Goal: Task Accomplishment & Management: Manage account settings

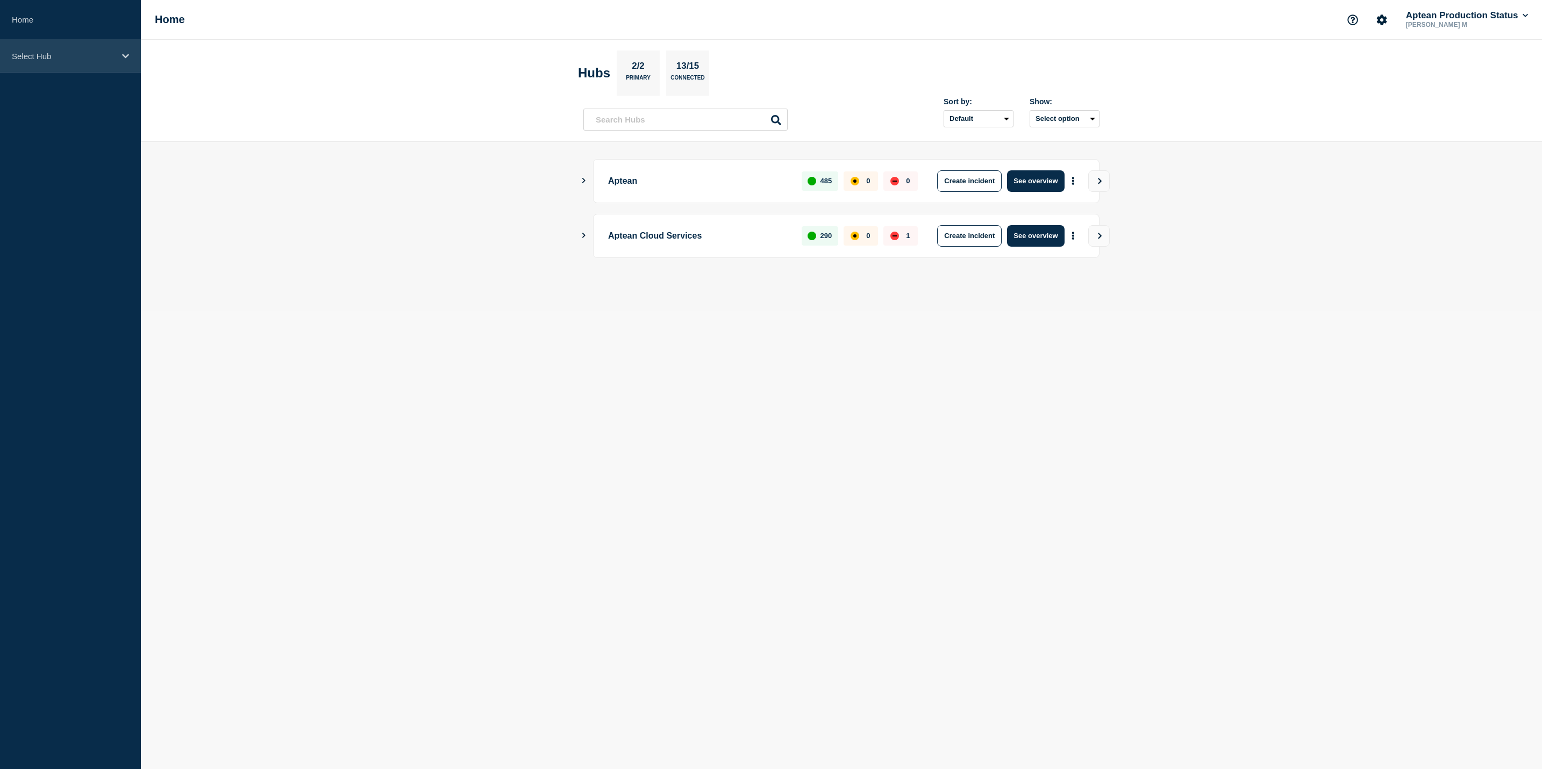
click at [73, 55] on p "Select Hub" at bounding box center [63, 56] width 103 height 9
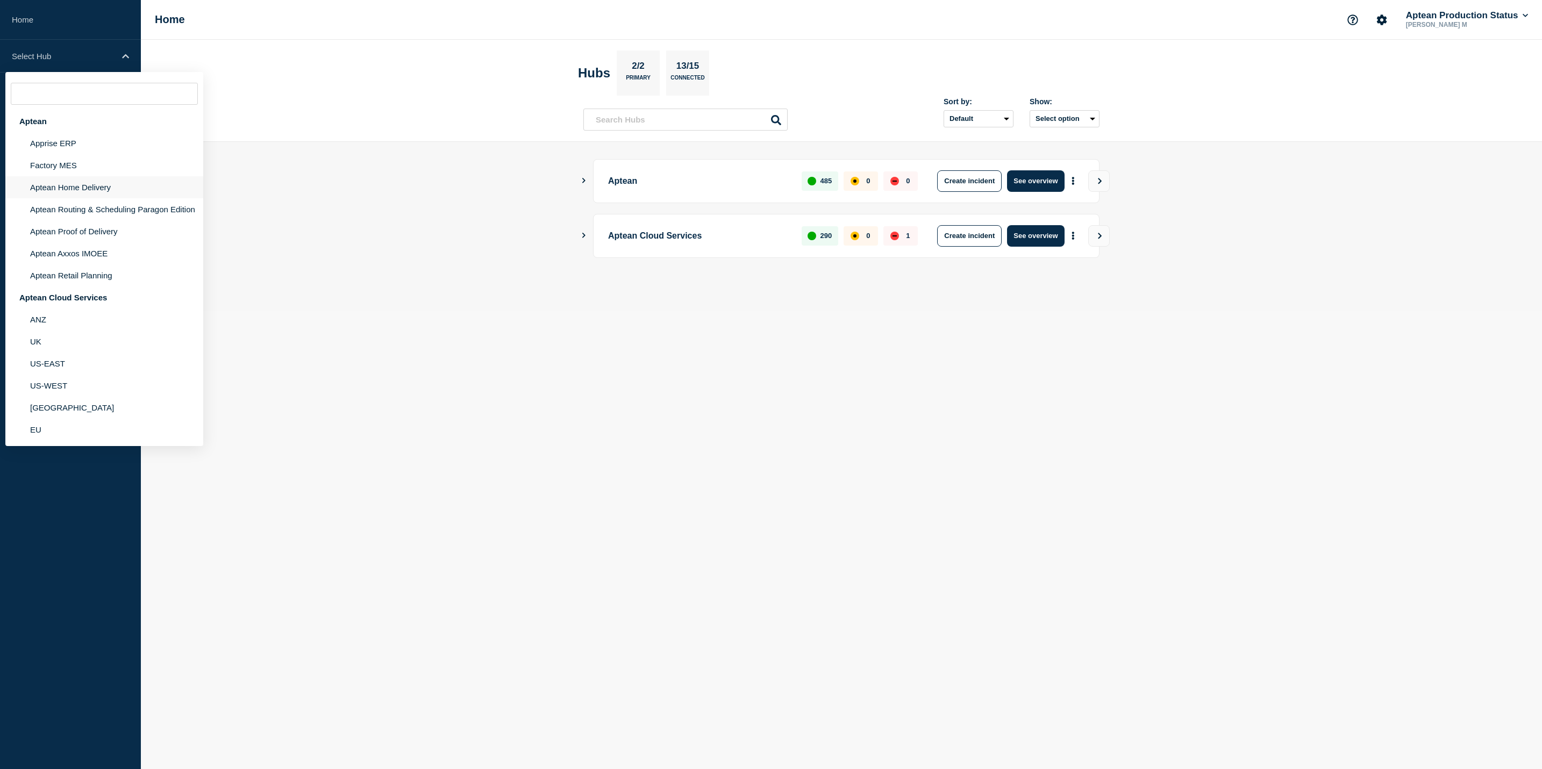
click at [66, 191] on li "Aptean Home Delivery" at bounding box center [104, 187] width 198 height 22
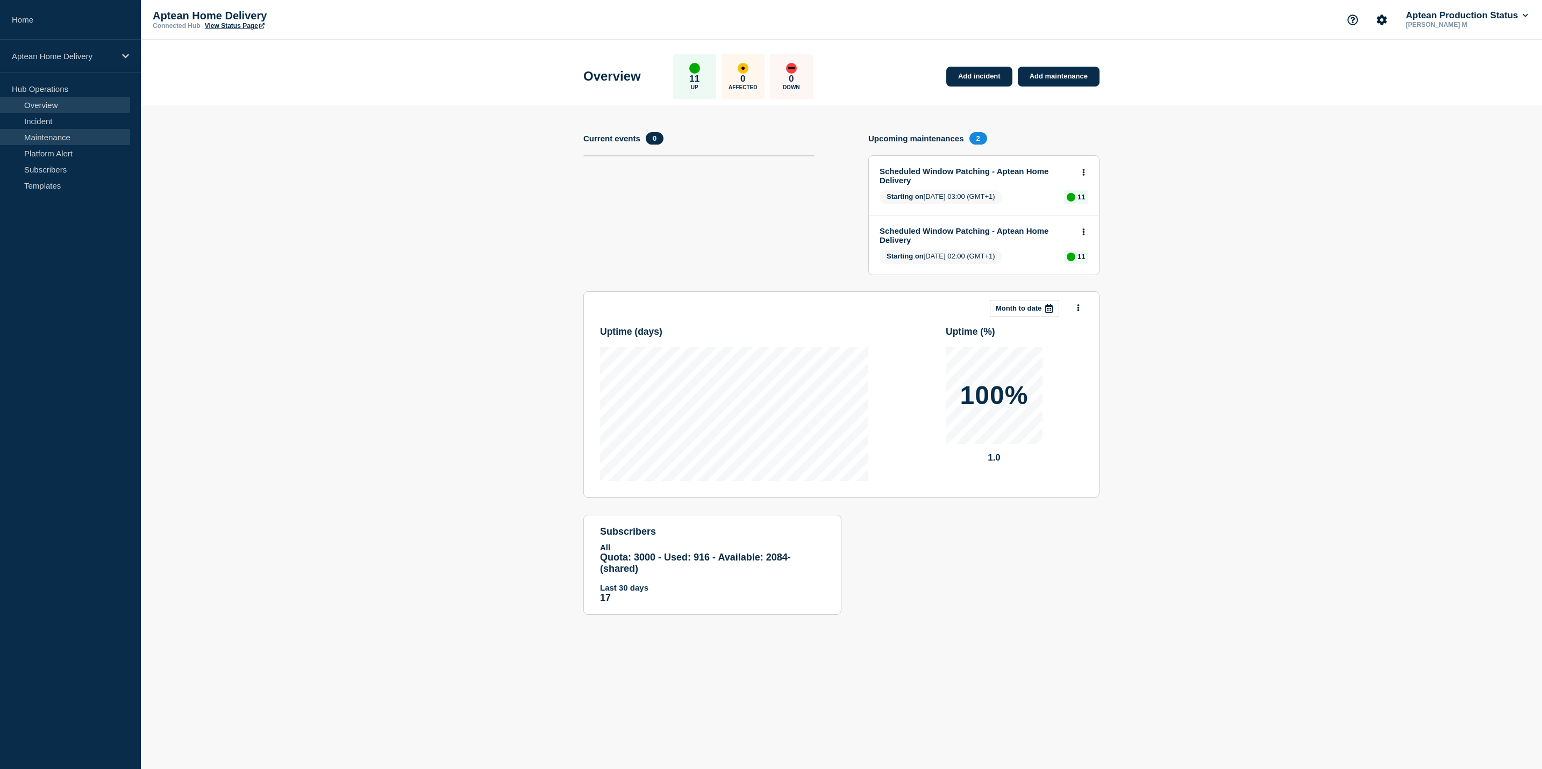
click at [110, 142] on link "Maintenance" at bounding box center [65, 137] width 130 height 16
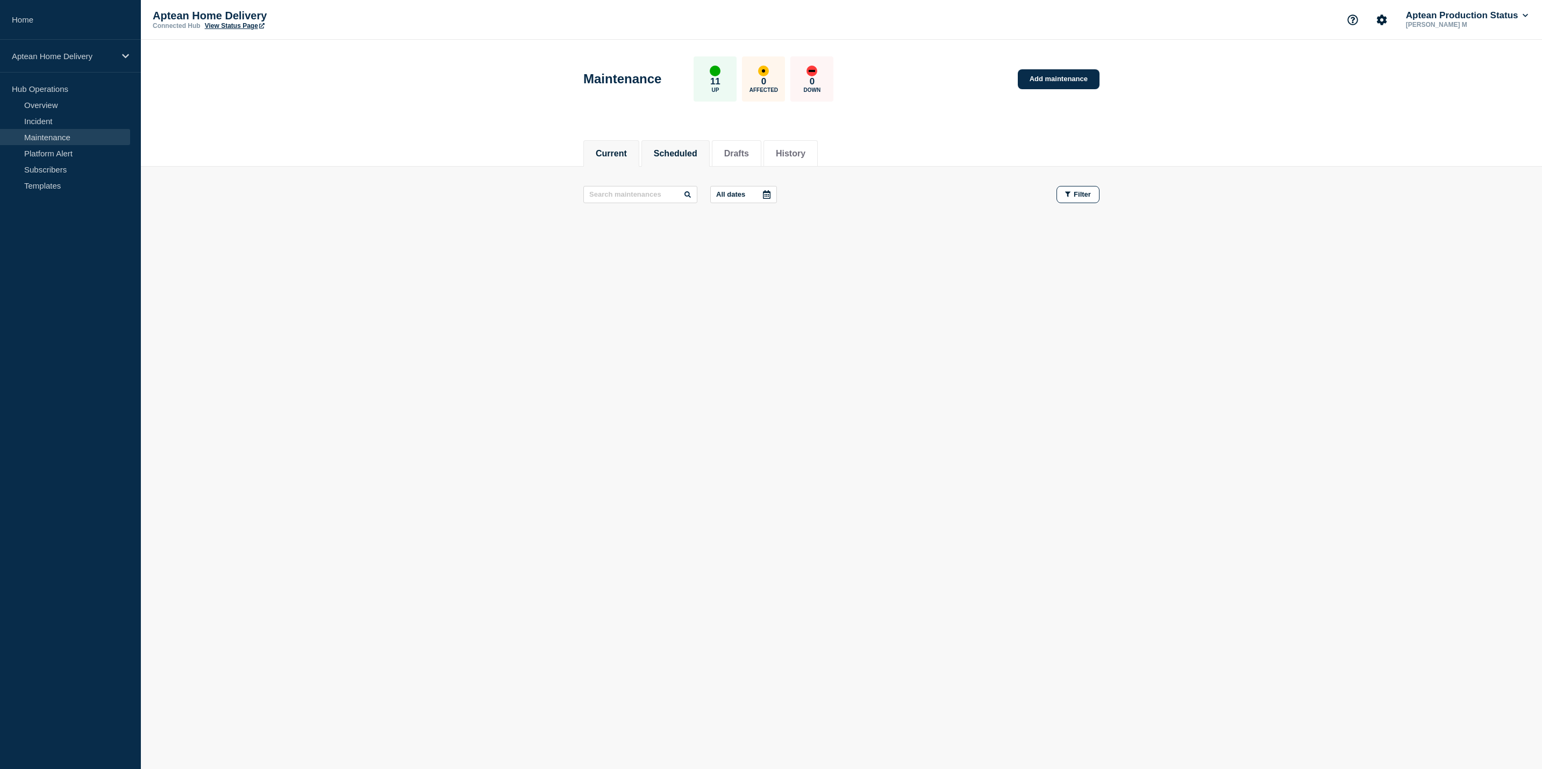
click at [678, 144] on li "Scheduled" at bounding box center [675, 153] width 68 height 26
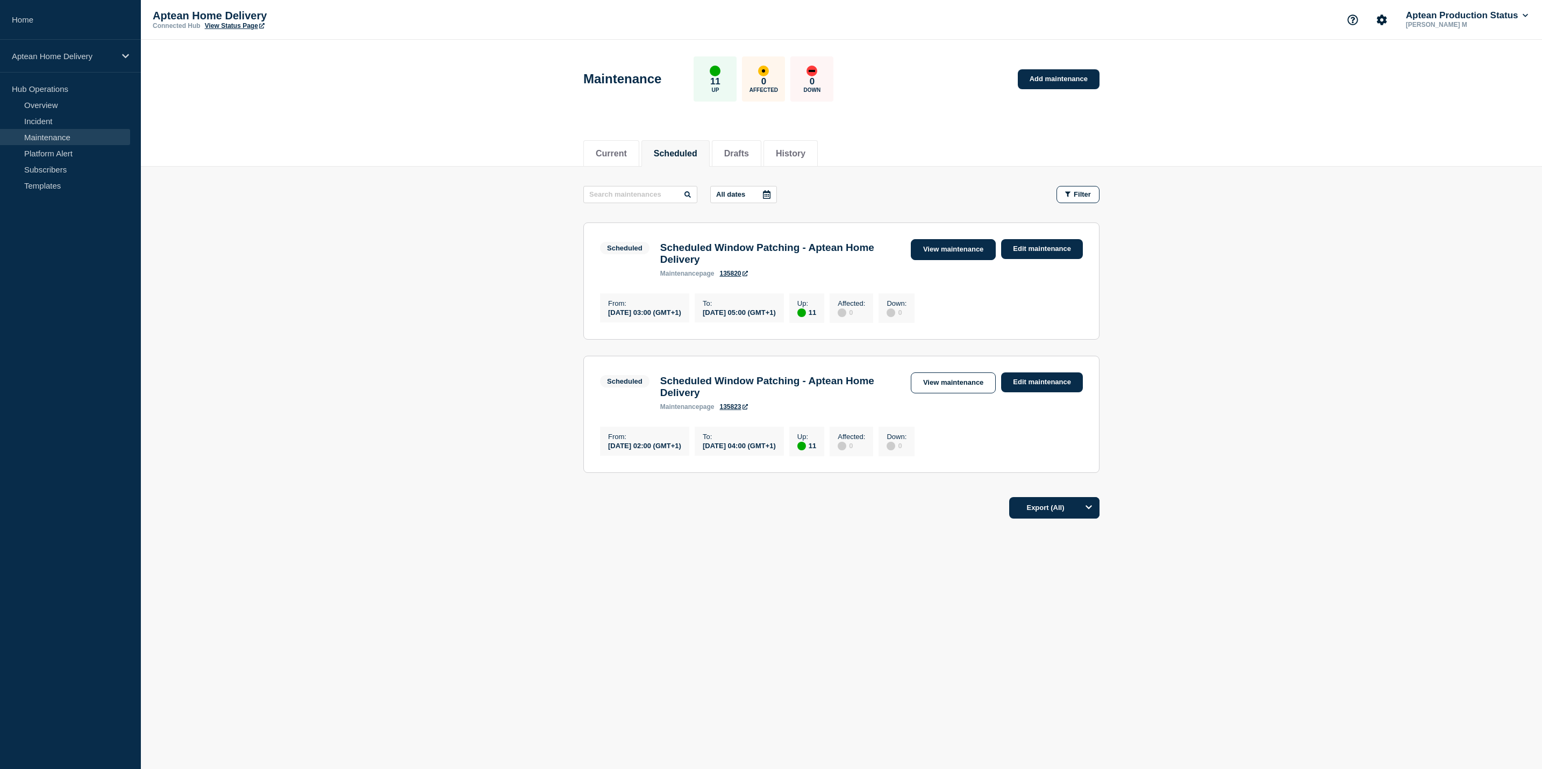
click at [929, 253] on link "View maintenance" at bounding box center [953, 249] width 85 height 21
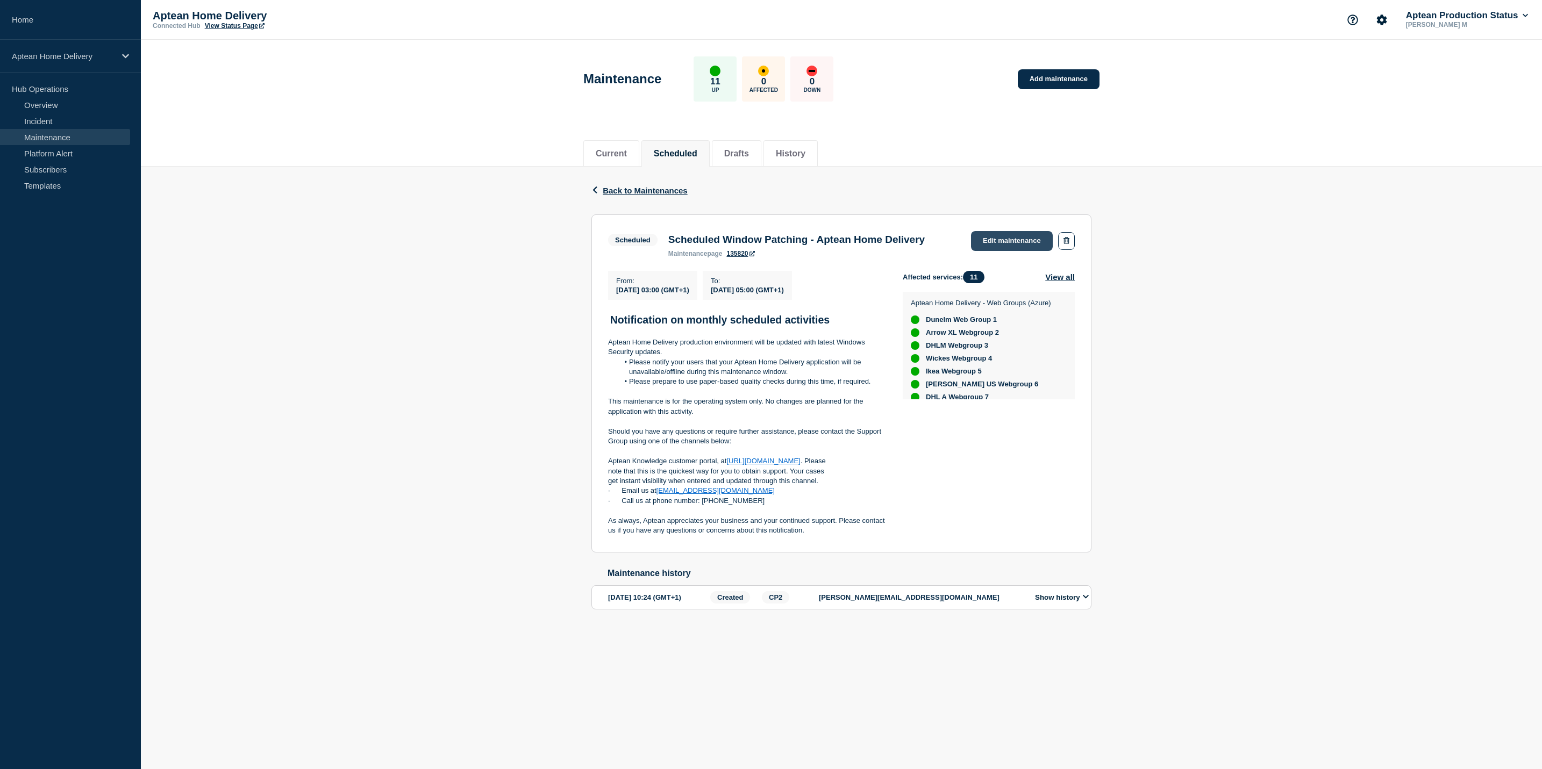
click at [995, 244] on link "Edit maintenance" at bounding box center [1012, 241] width 82 height 20
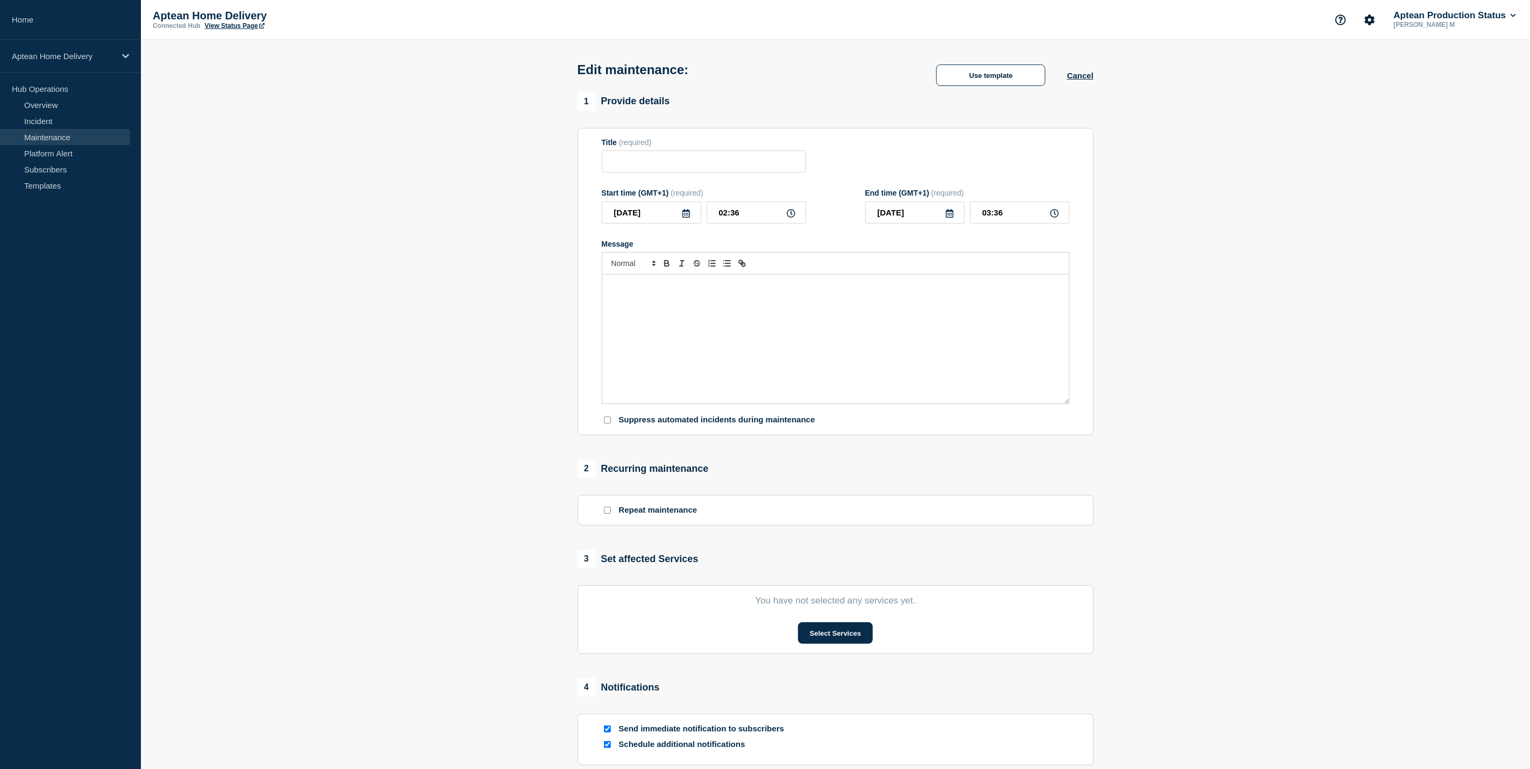
type input "Scheduled Window Patching - Aptean Home Delivery"
type input "03:00"
type input "05:00"
checkbox input "true"
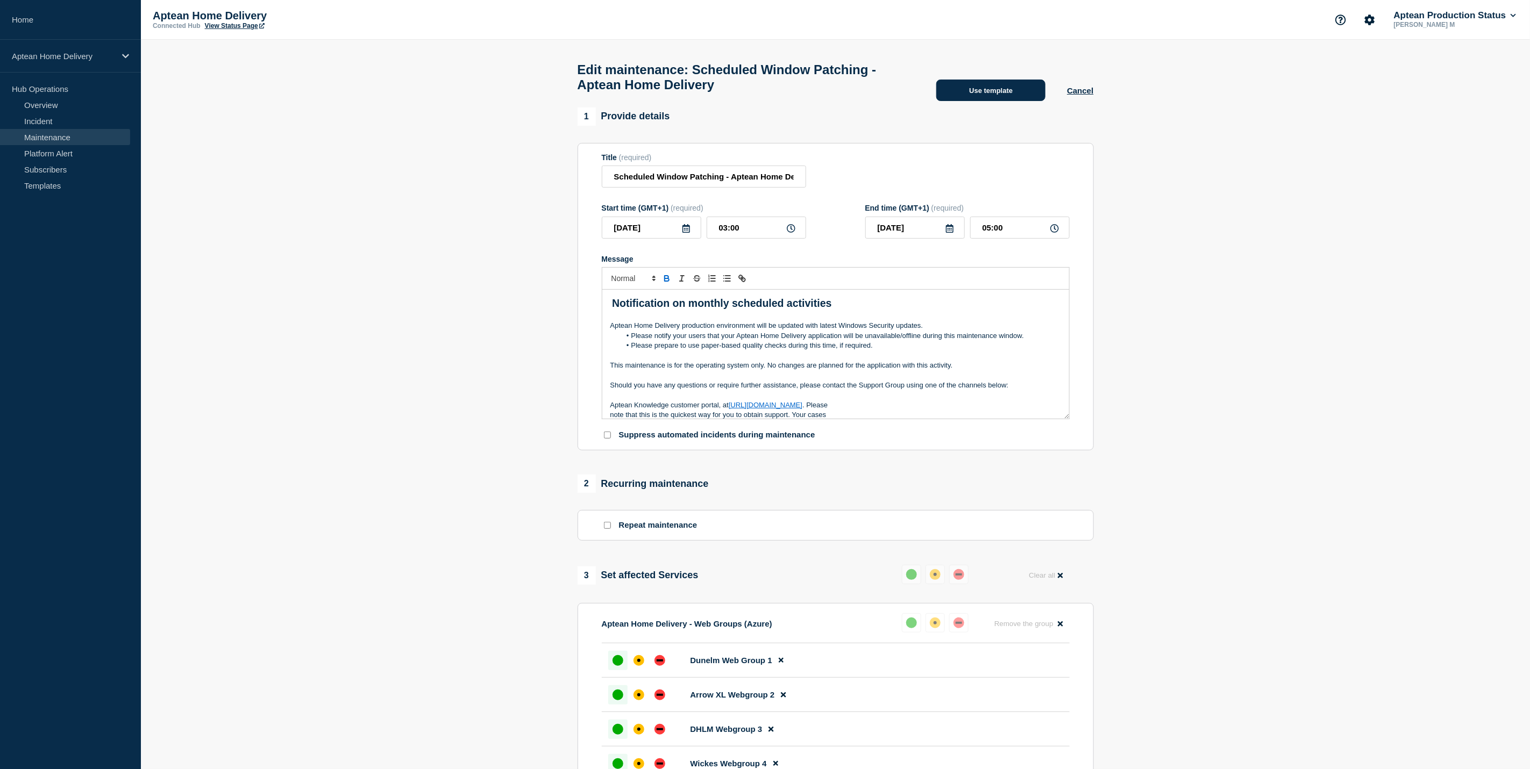
click at [952, 92] on button "Use template" at bounding box center [990, 91] width 109 height 22
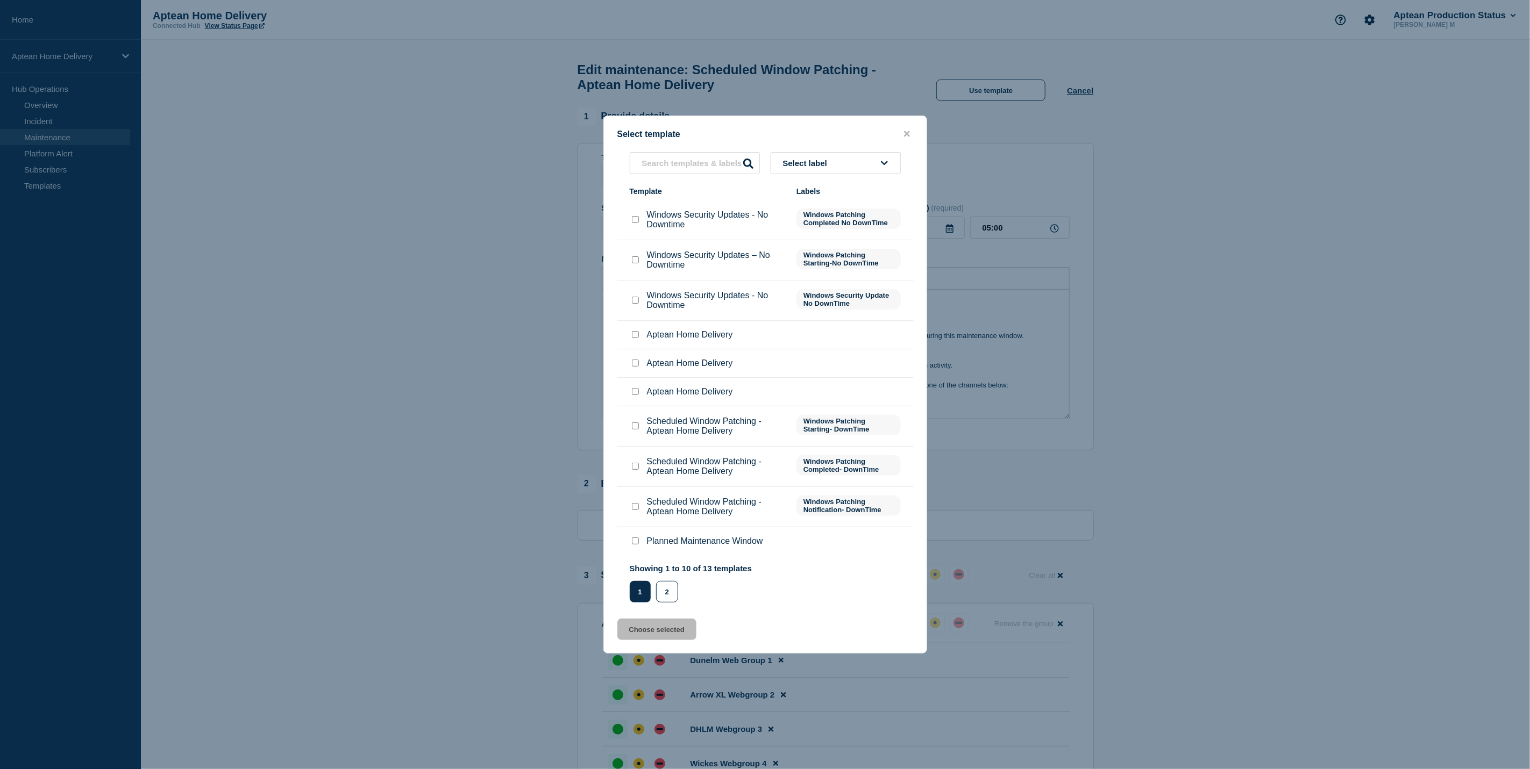
click at [635, 430] on input "Scheduled Window Patching - Aptean Home Delivery checkbox" at bounding box center [635, 426] width 7 height 7
checkbox input "true"
click at [658, 636] on button "Choose selected" at bounding box center [656, 630] width 79 height 22
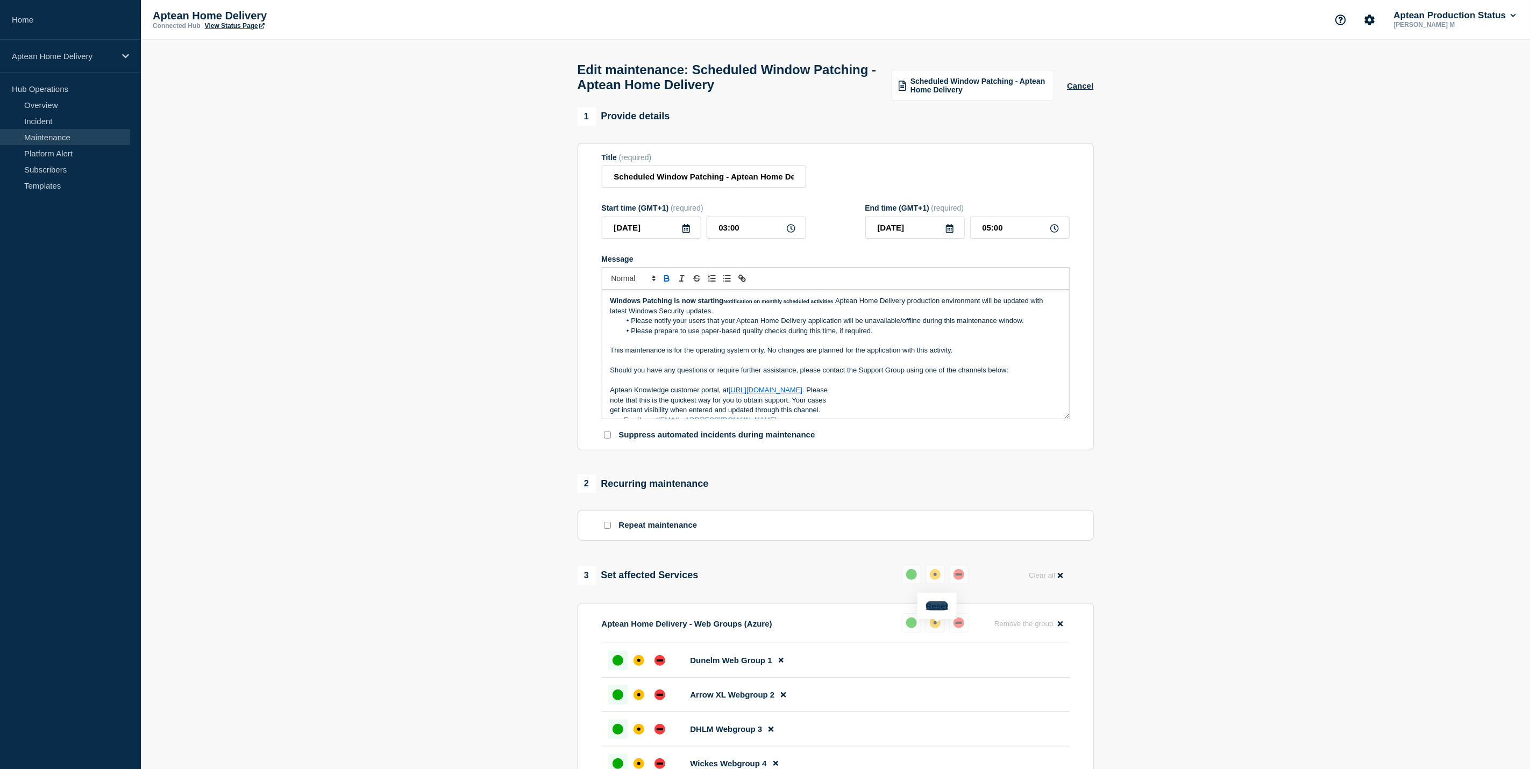
click at [939, 607] on button "Reset" at bounding box center [937, 606] width 22 height 9
click at [960, 624] on div "down" at bounding box center [963, 623] width 6 height 2
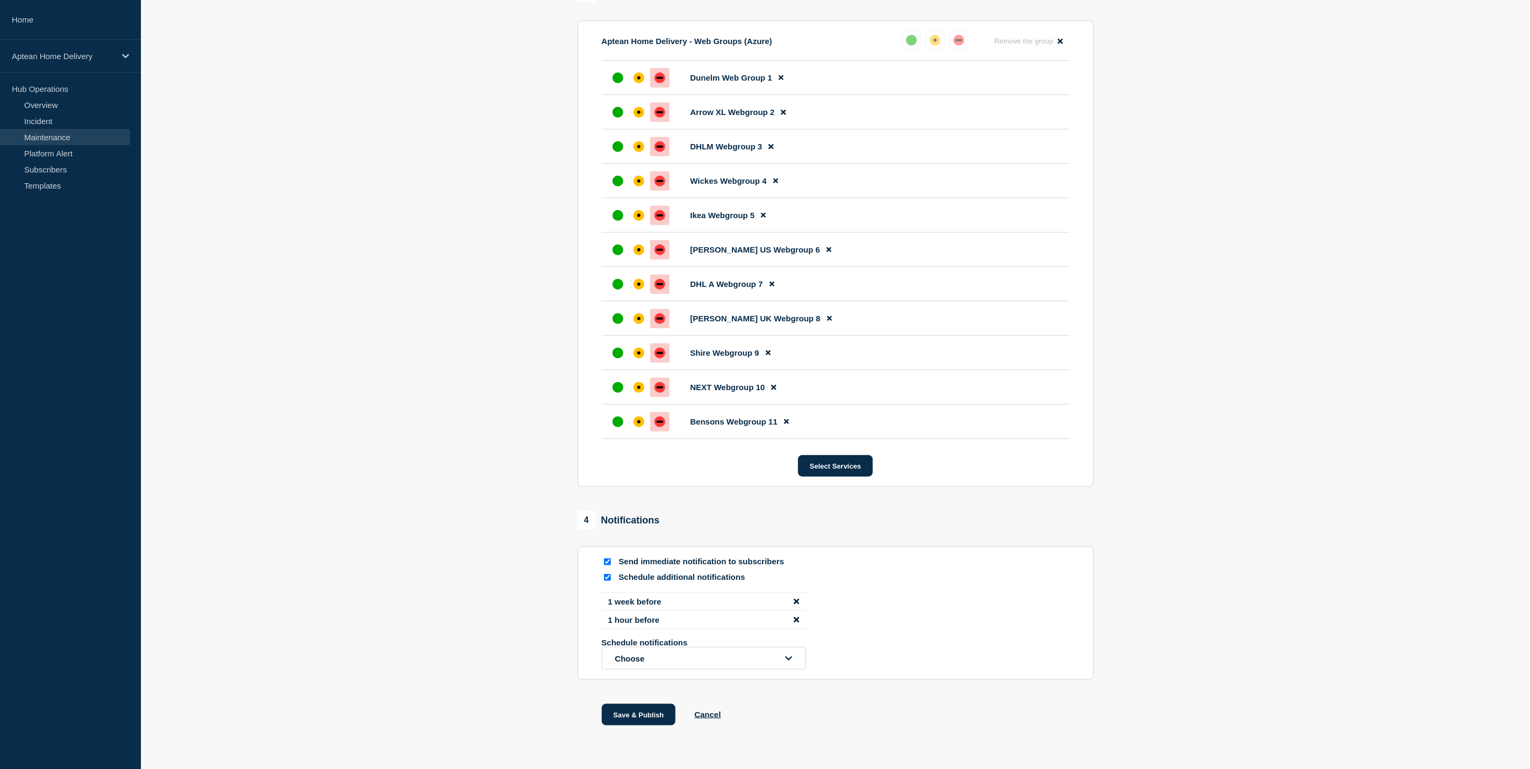
scroll to position [622, 0]
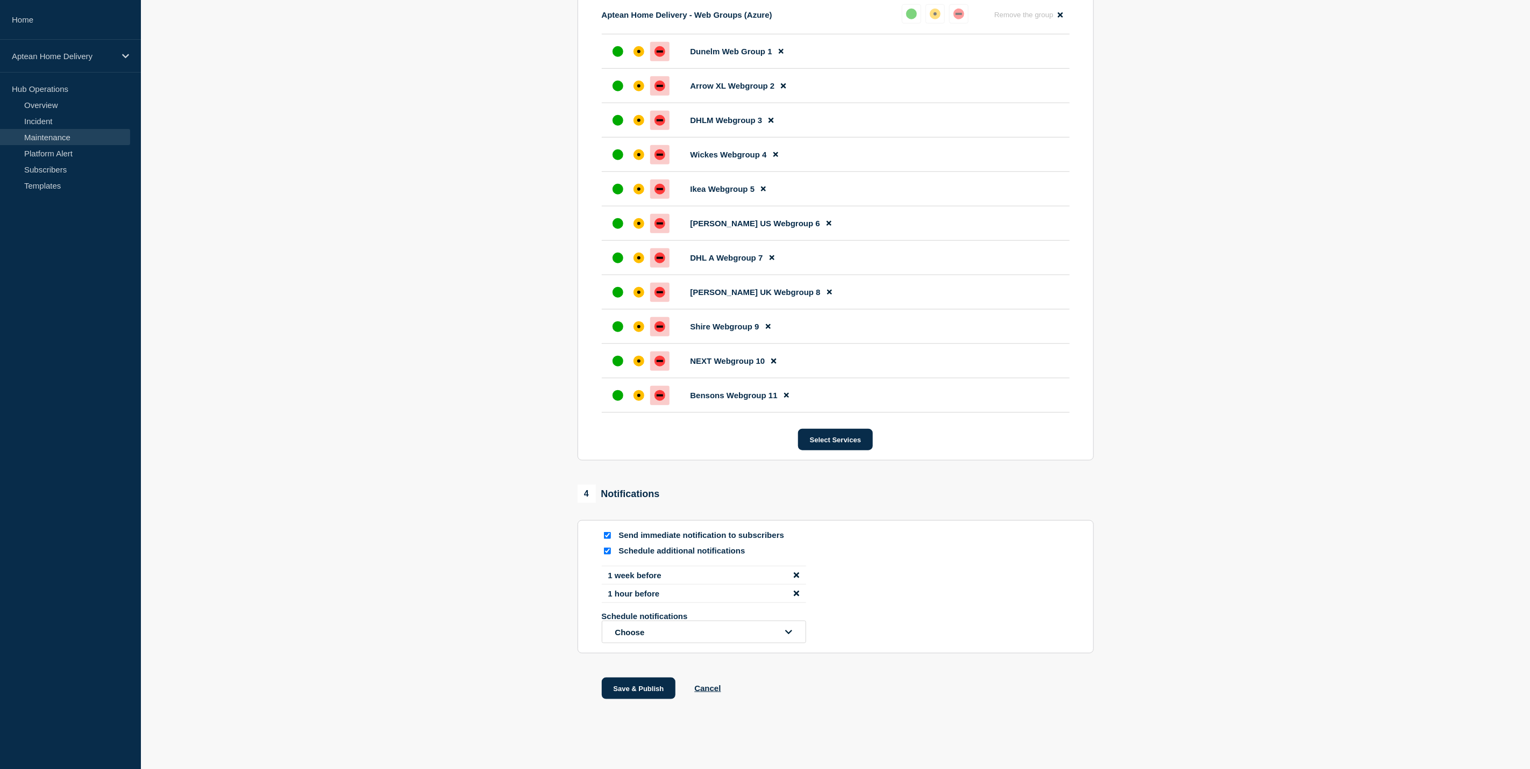
click at [605, 548] on input "Schedule additional notifications" at bounding box center [607, 551] width 7 height 7
checkbox input "false"
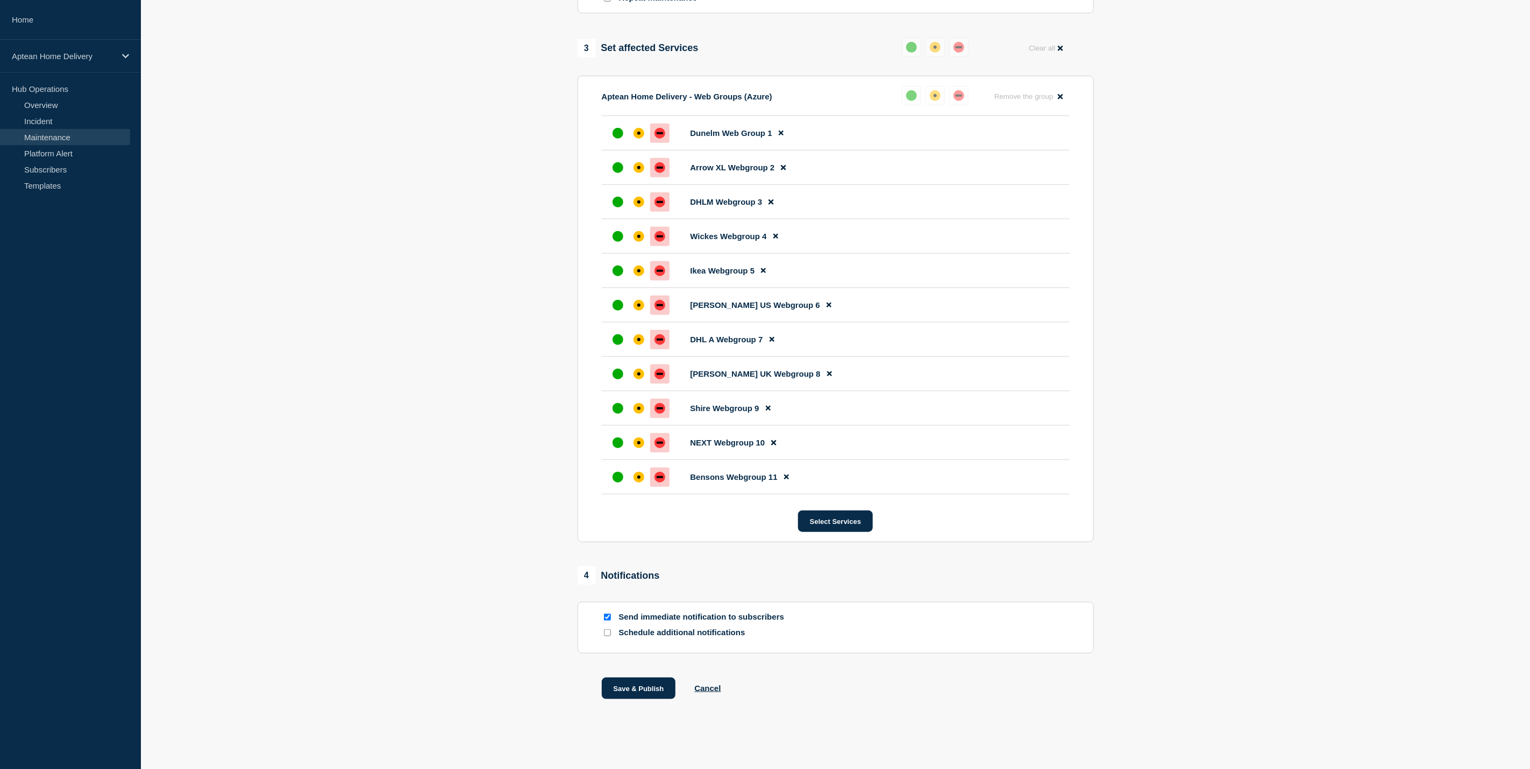
scroll to position [539, 0]
click at [637, 695] on button "Save & Publish" at bounding box center [639, 689] width 74 height 22
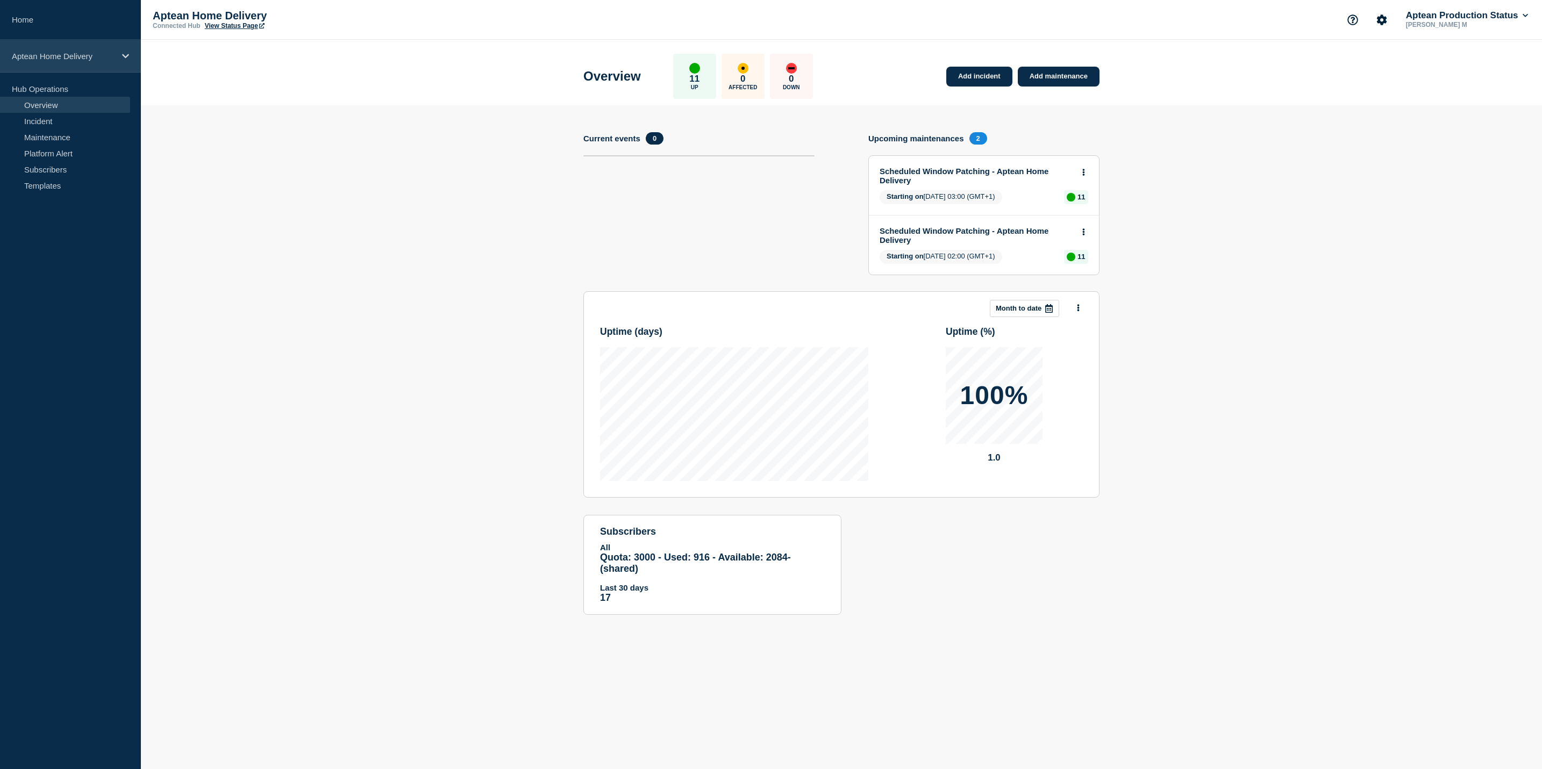
click at [94, 59] on p "Aptean Home Delivery" at bounding box center [63, 56] width 103 height 9
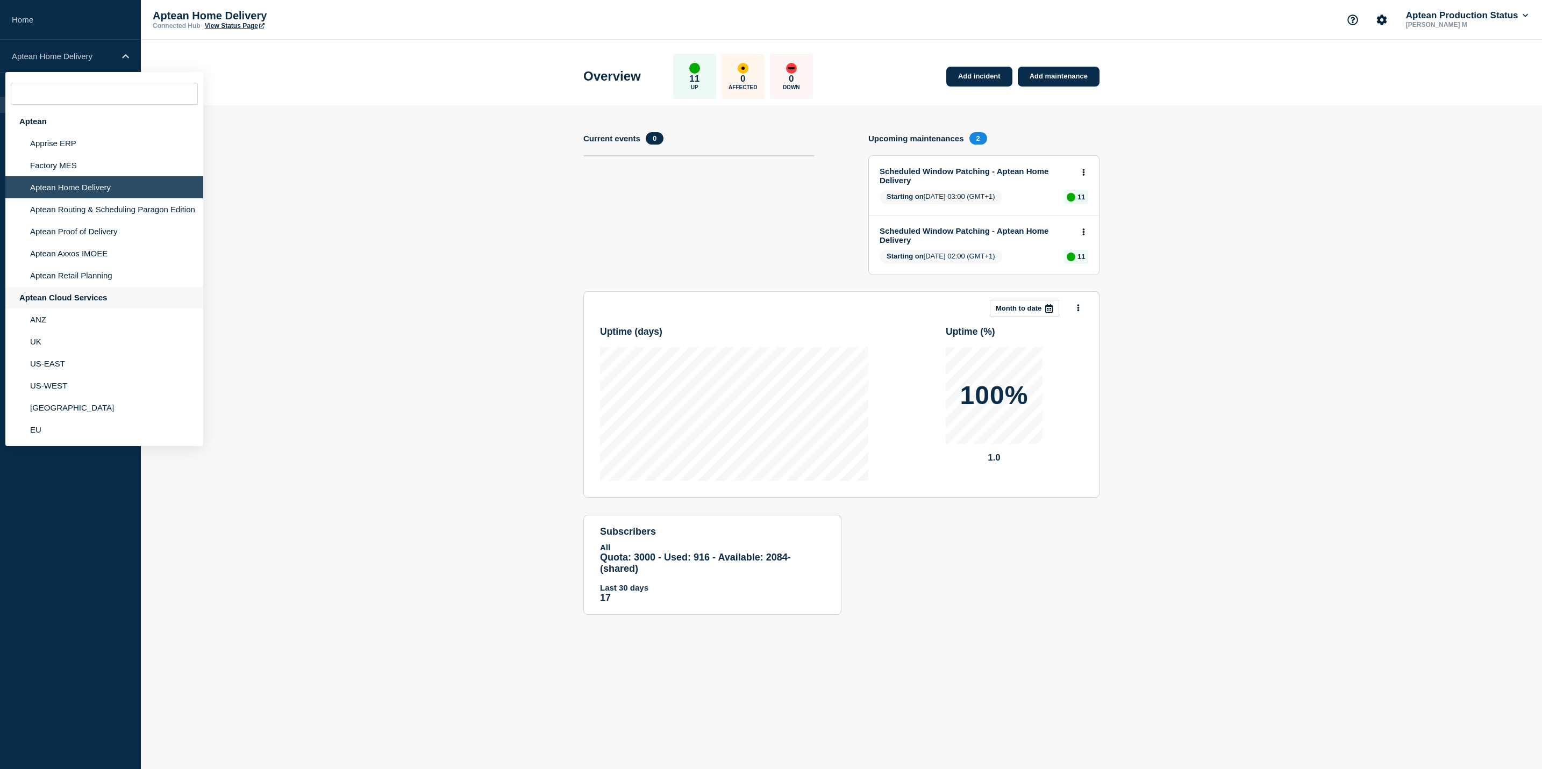
click at [119, 297] on div "Aptean Cloud Services" at bounding box center [104, 298] width 198 height 22
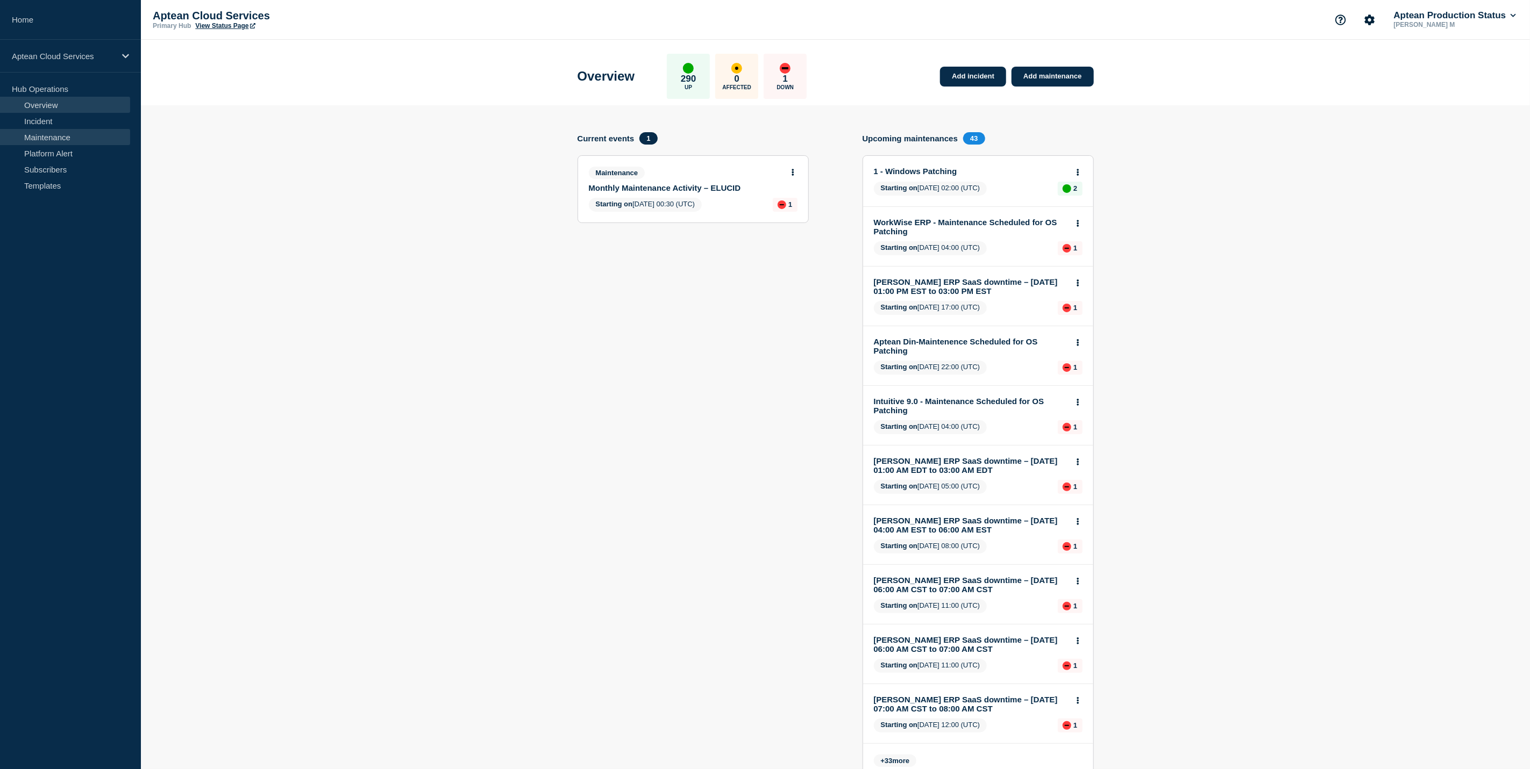
click at [78, 135] on link "Maintenance" at bounding box center [65, 137] width 130 height 16
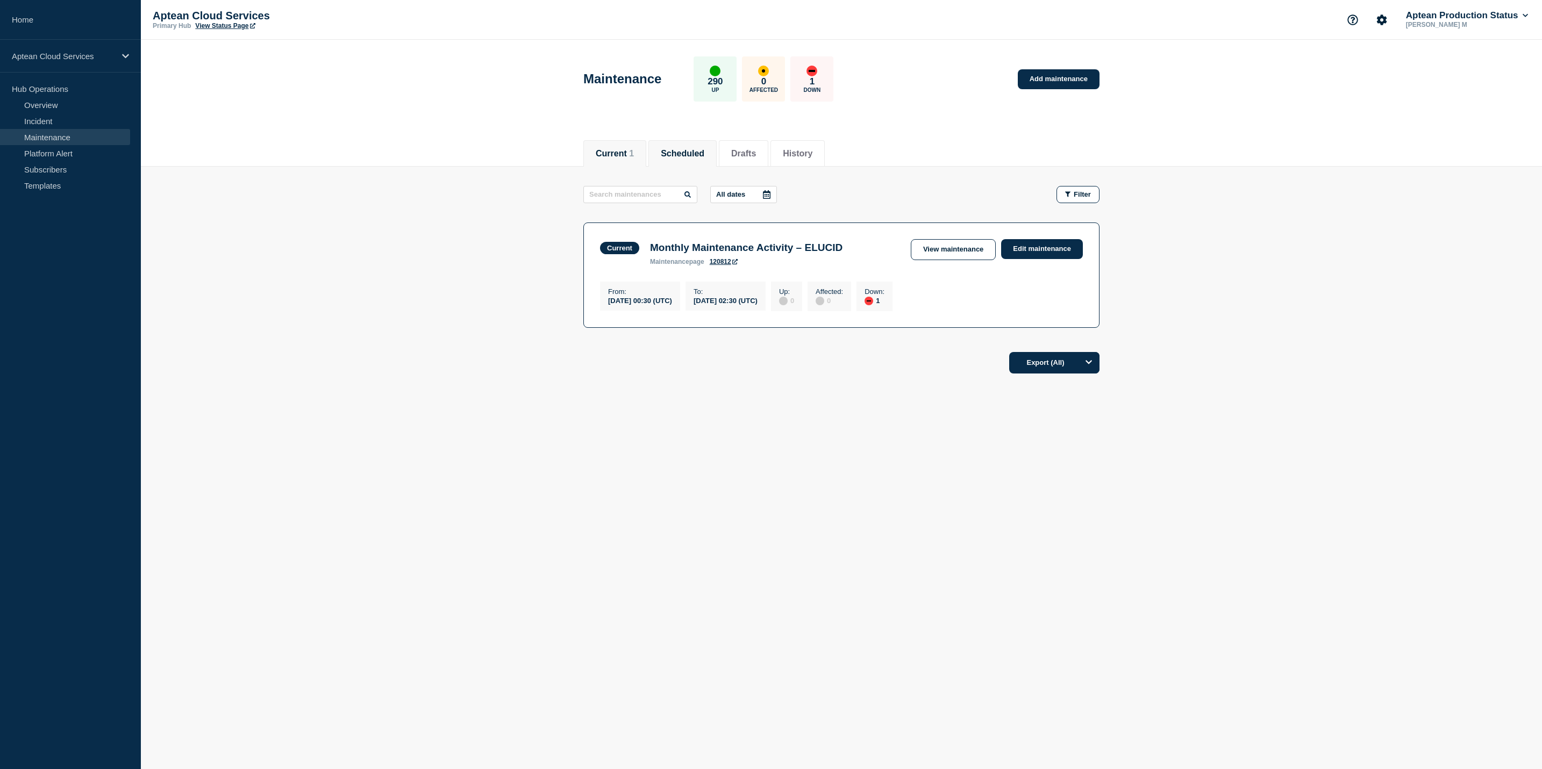
click at [712, 159] on li "Scheduled" at bounding box center [682, 153] width 68 height 26
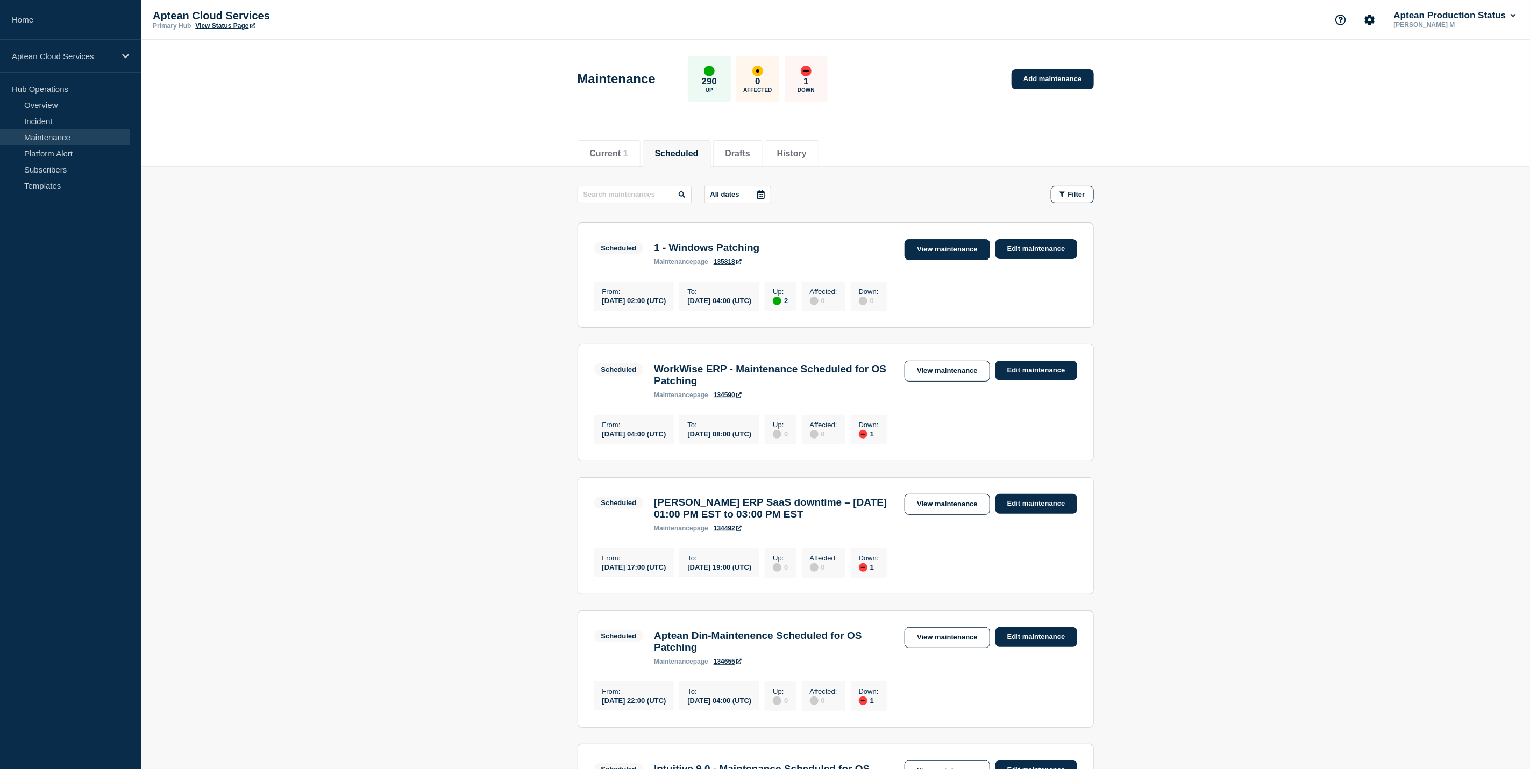
click at [945, 241] on link "View maintenance" at bounding box center [946, 249] width 85 height 21
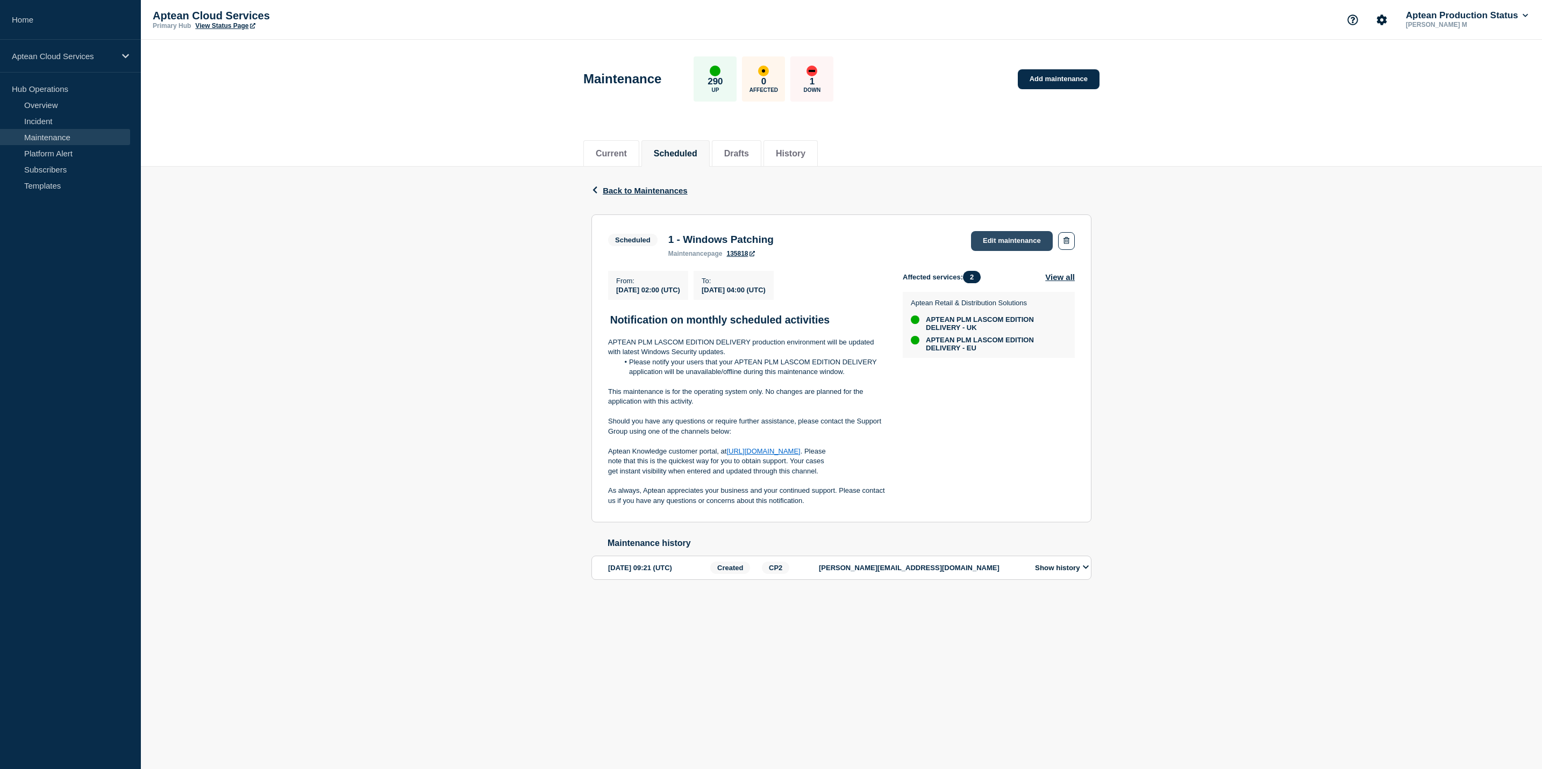
click at [1003, 240] on link "Edit maintenance" at bounding box center [1012, 241] width 82 height 20
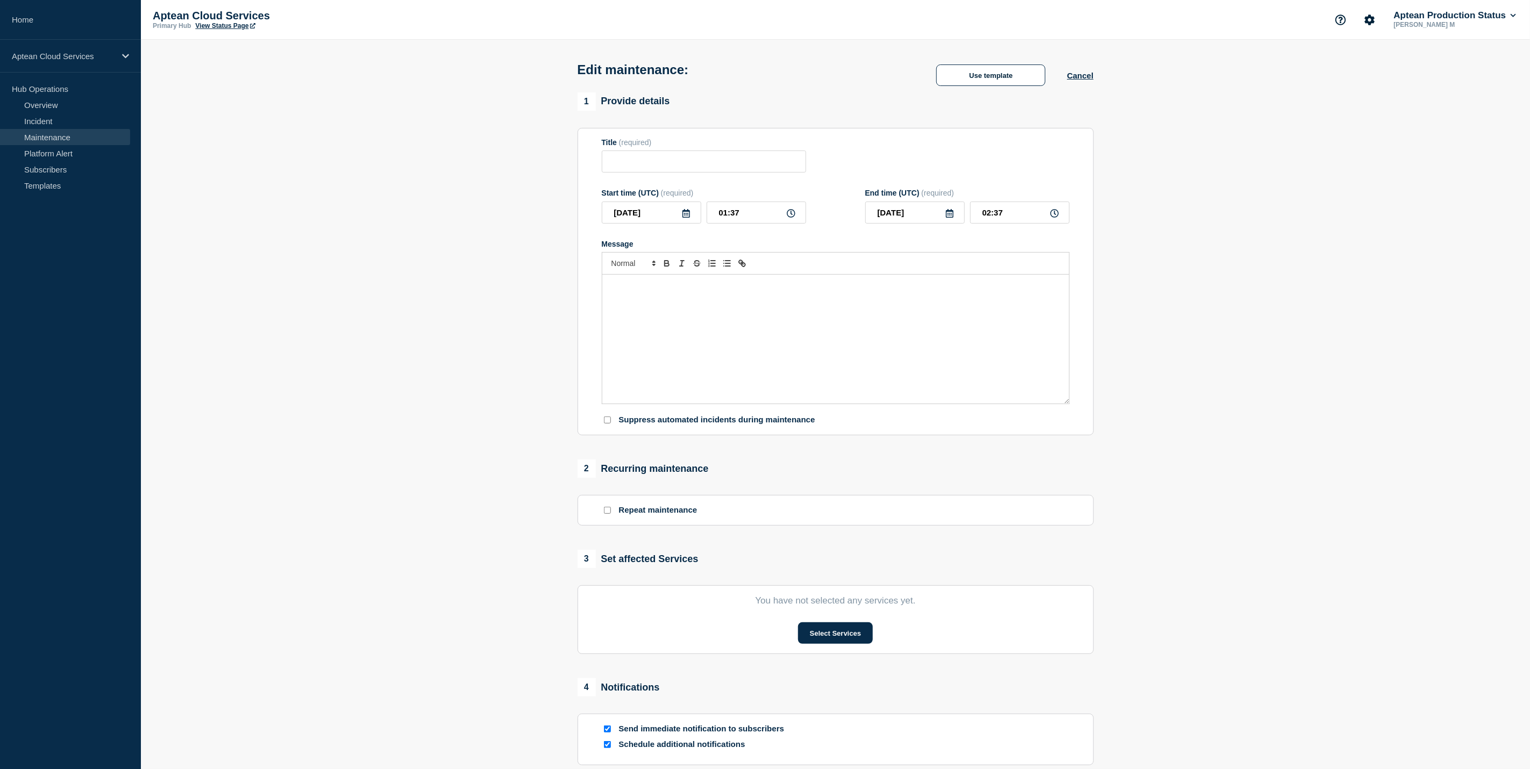
type input "1 - Windows Patching"
type input "02:00"
type input "04:00"
checkbox input "true"
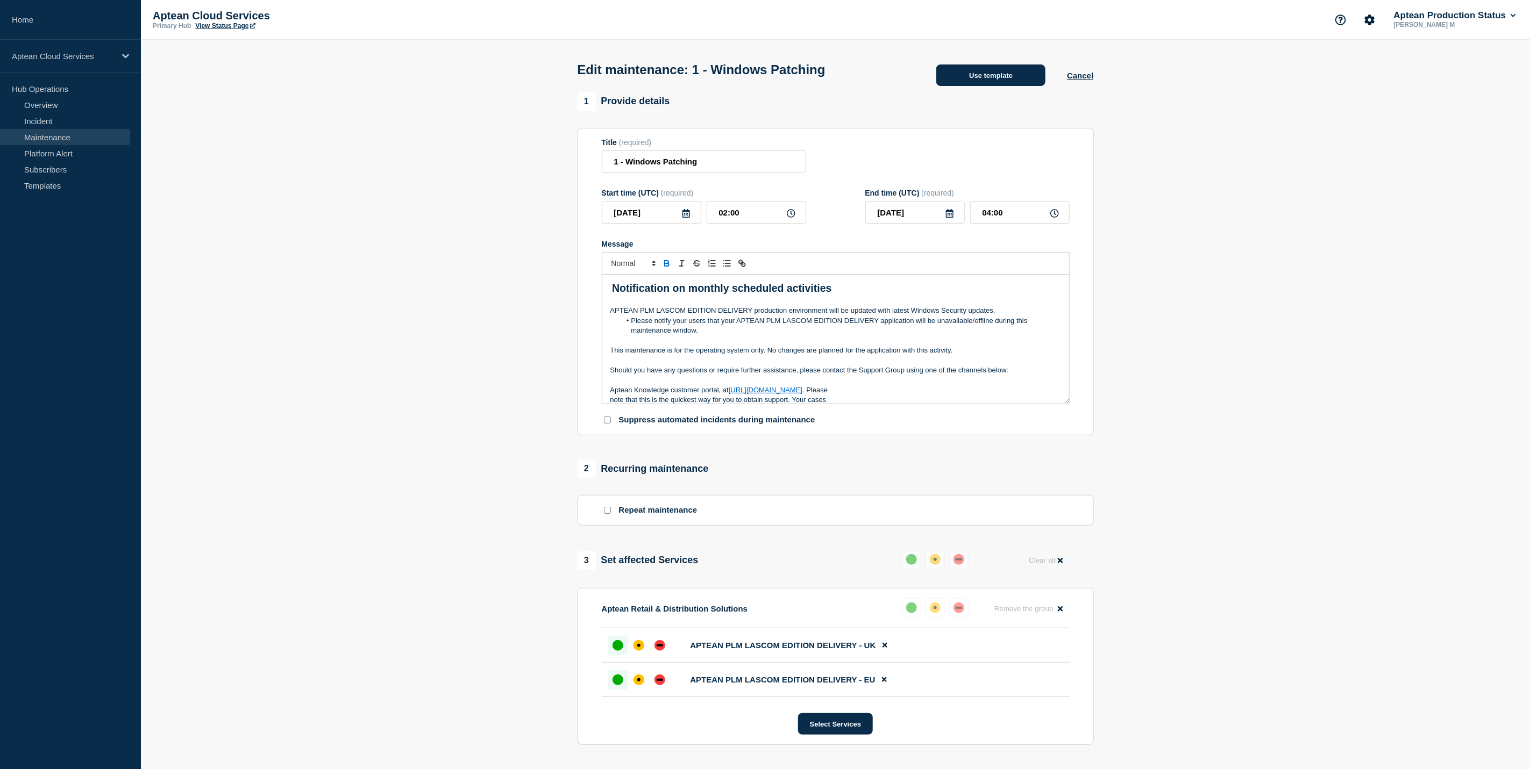
click at [980, 72] on button "Use template" at bounding box center [990, 76] width 109 height 22
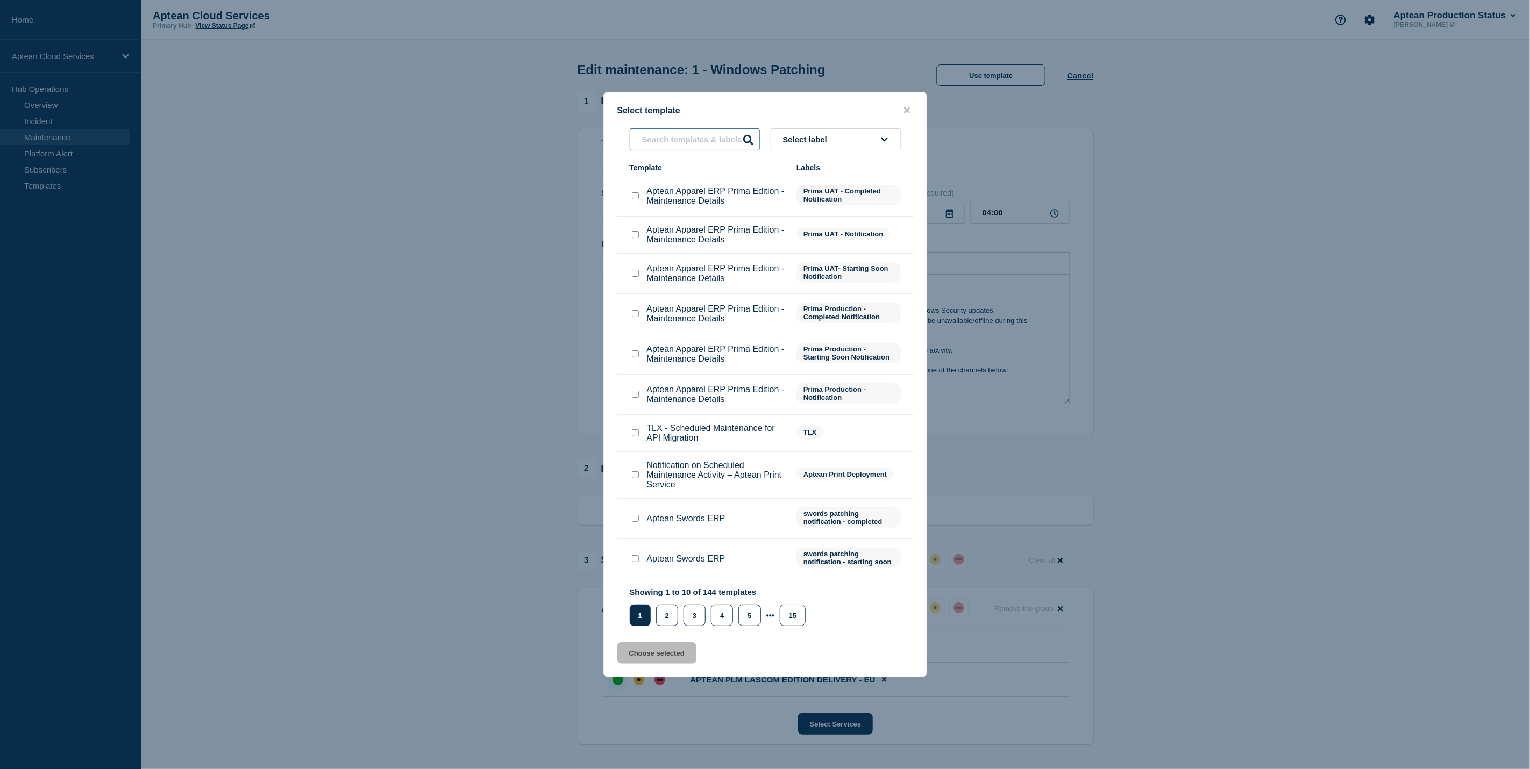
click at [710, 130] on input "text" at bounding box center [695, 139] width 130 height 22
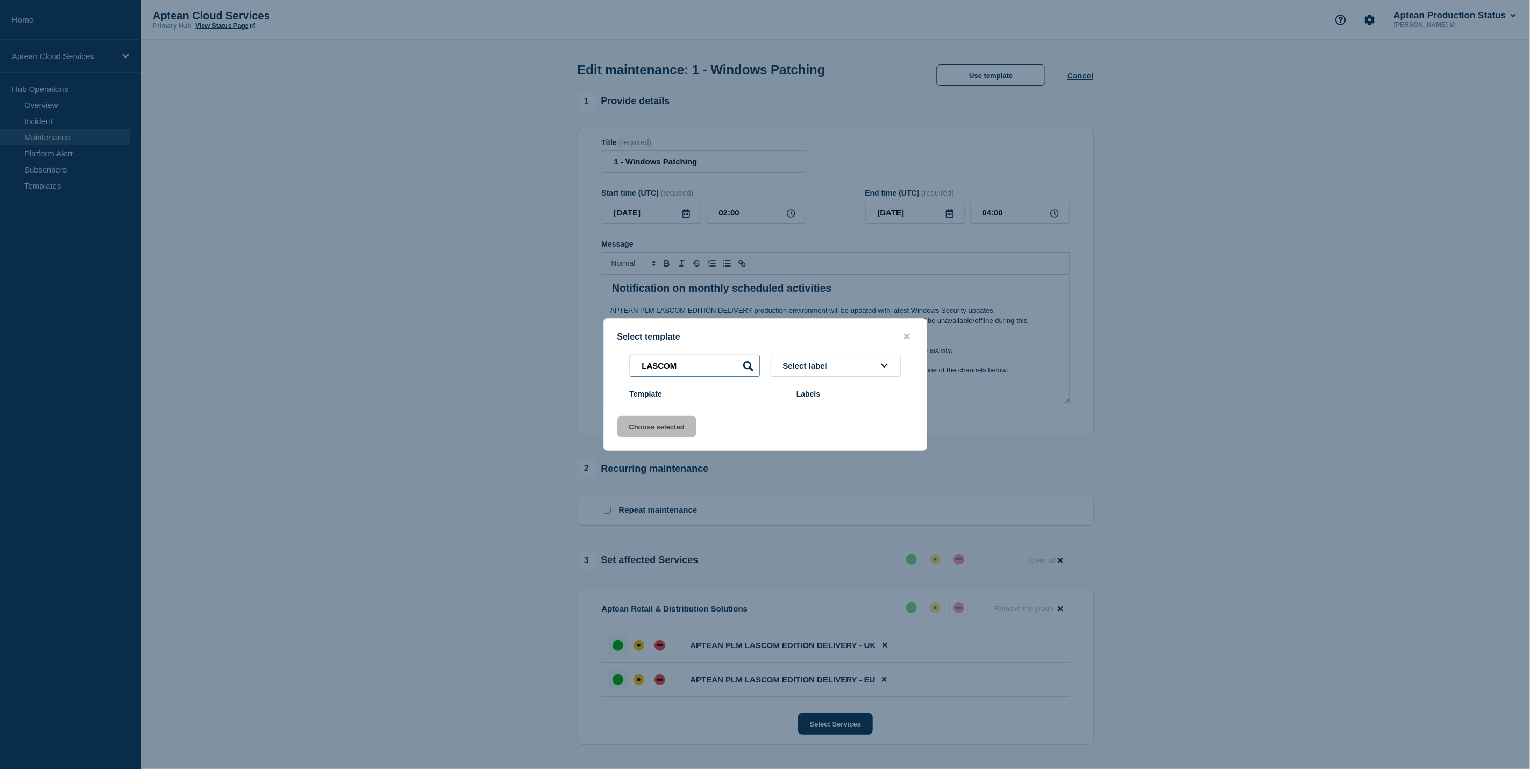
type input "LASCOM"
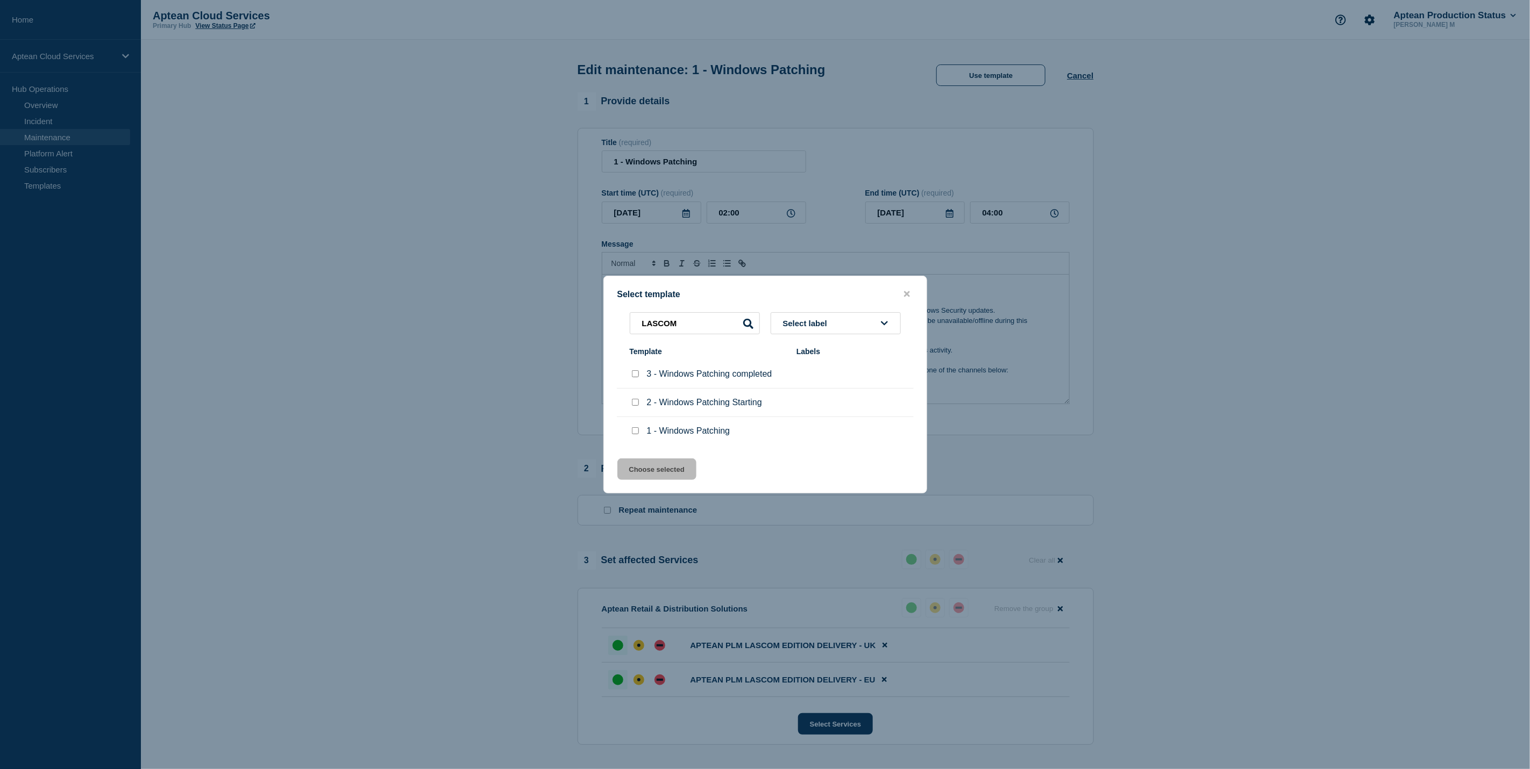
click at [636, 402] on input "2 - Windows Patching Starting checkbox" at bounding box center [635, 402] width 7 height 7
checkbox input "true"
click at [663, 471] on button "Choose selected" at bounding box center [656, 470] width 79 height 22
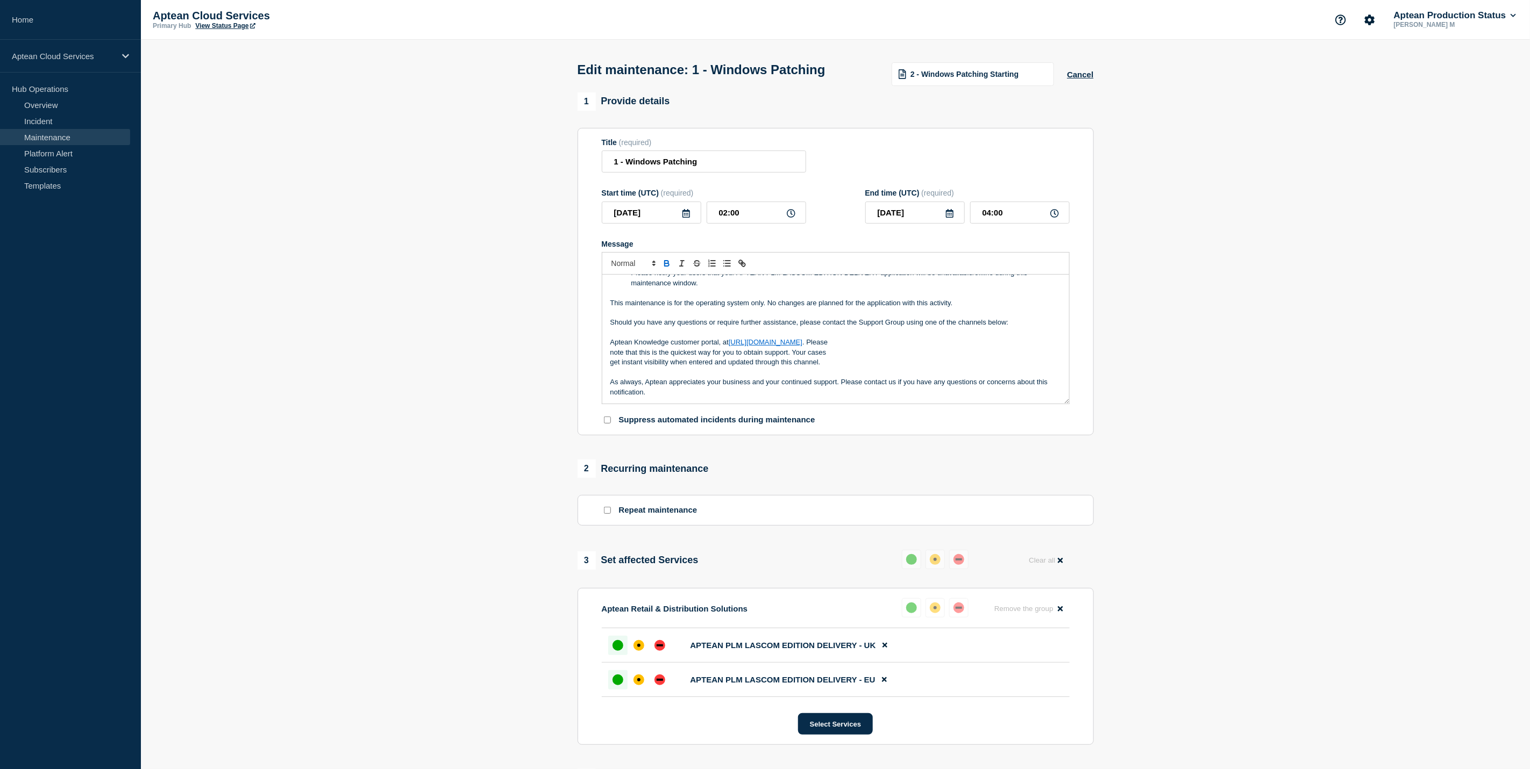
scroll to position [291, 0]
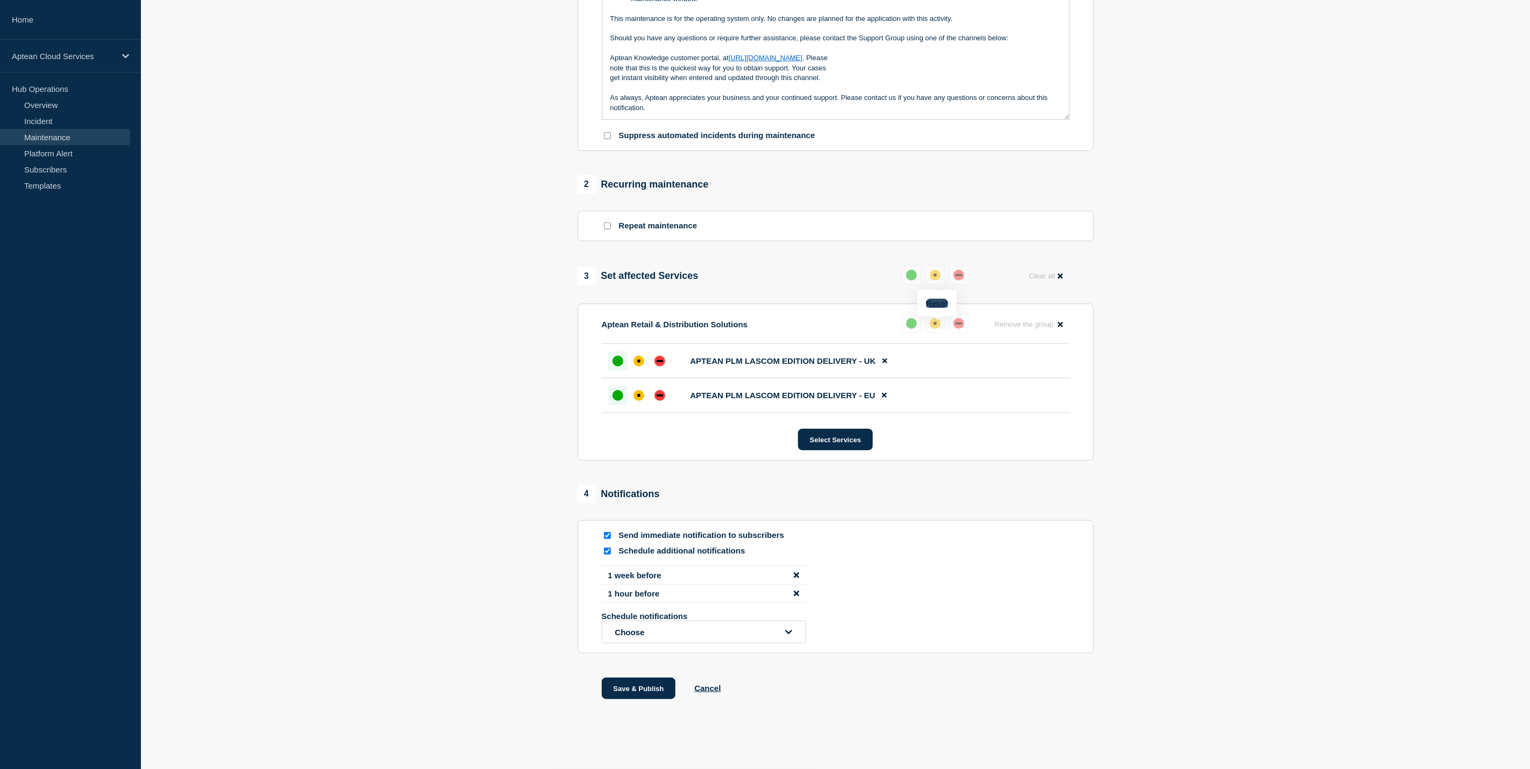
click at [940, 299] on button "Reset" at bounding box center [937, 303] width 22 height 9
click at [959, 326] on button at bounding box center [962, 323] width 19 height 19
click at [606, 548] on input "Schedule additional notifications" at bounding box center [607, 551] width 7 height 7
checkbox input "false"
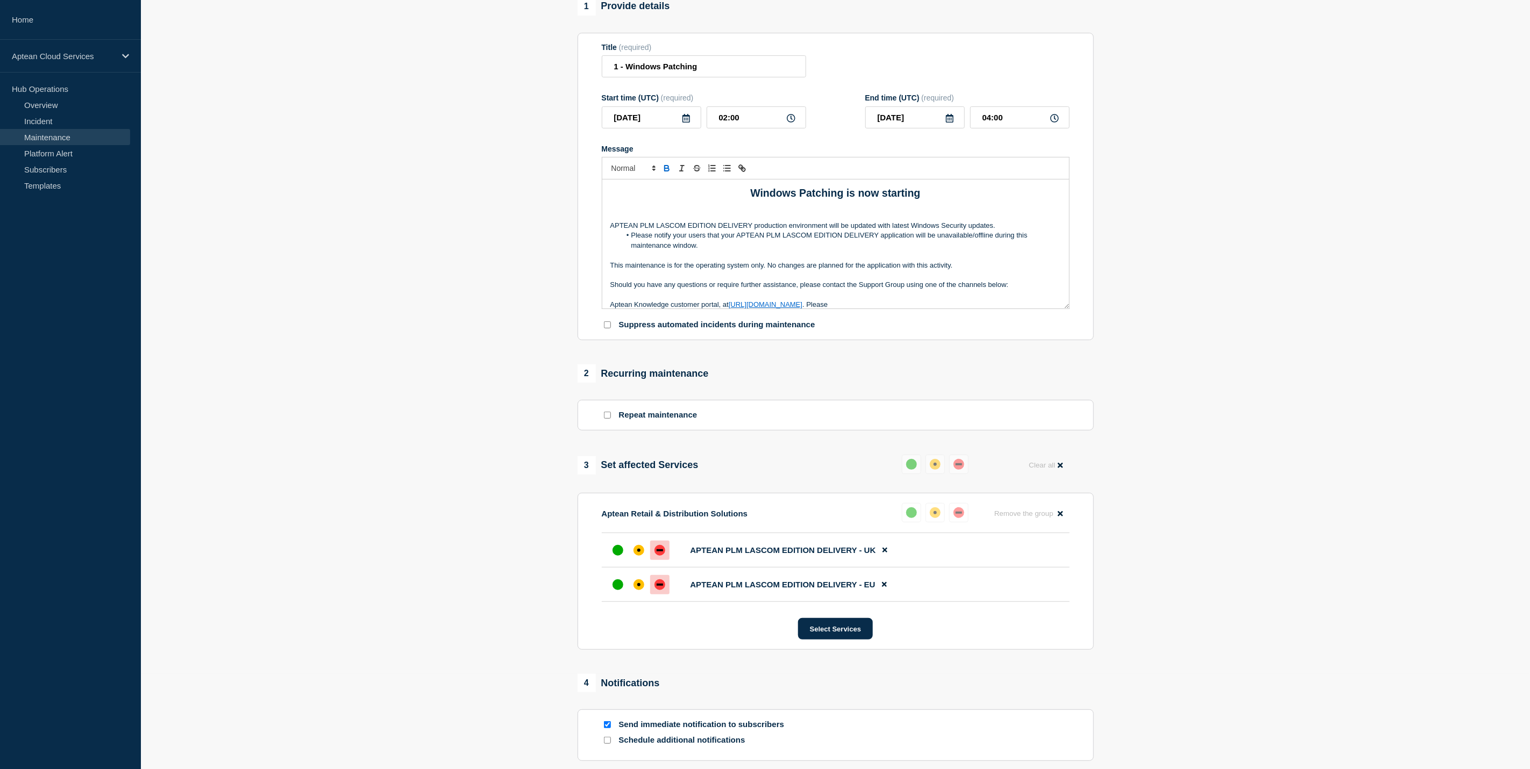
scroll to position [209, 0]
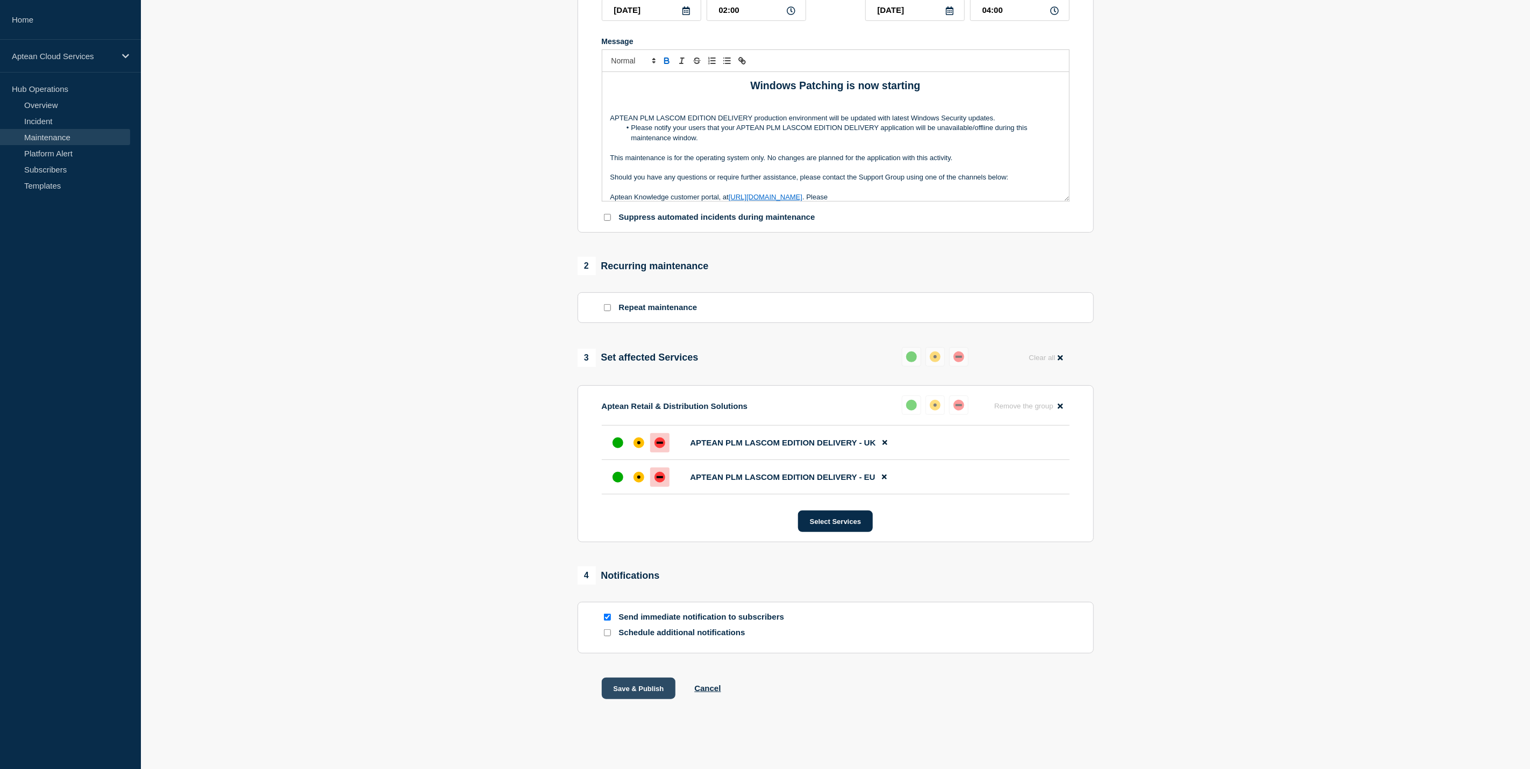
click at [665, 692] on button "Save & Publish" at bounding box center [639, 689] width 74 height 22
